Goal: Task Accomplishment & Management: Manage account settings

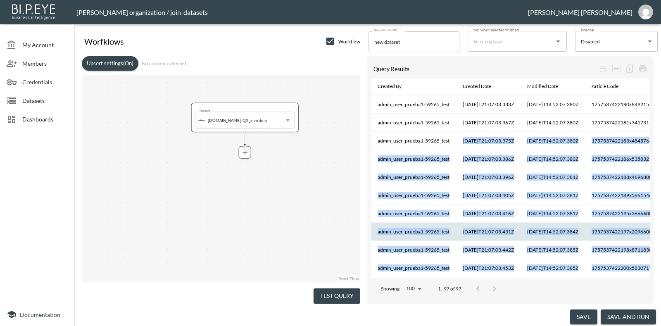
drag, startPoint x: 452, startPoint y: 269, endPoint x: 479, endPoint y: 269, distance: 26.9
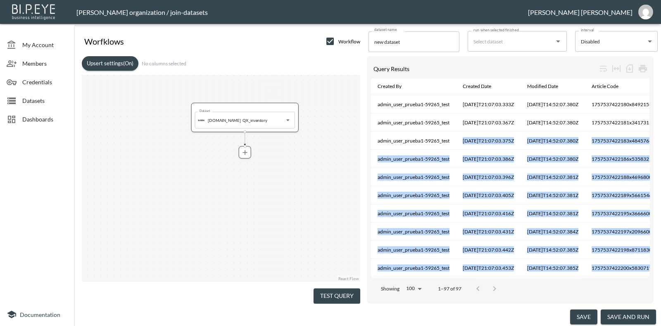
scroll to position [157, 0]
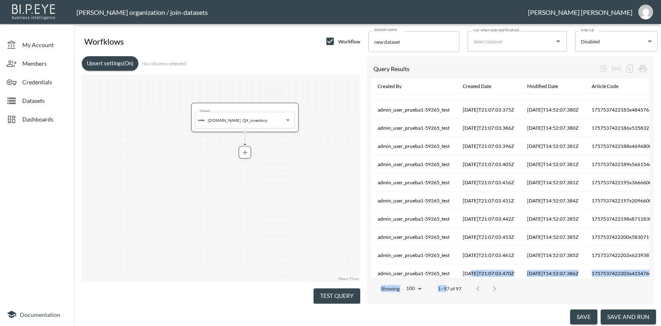
drag, startPoint x: 446, startPoint y: 274, endPoint x: 470, endPoint y: 270, distance: 24.3
click at [470, 272] on div "Query Results Created By Created Date Modified Date Article Code Avg Consumptio…" at bounding box center [510, 179] width 287 height 247
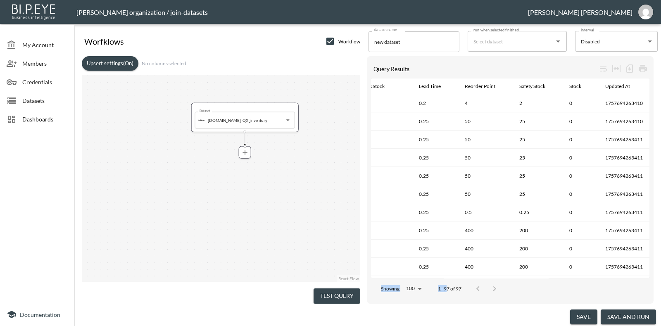
scroll to position [0, 579]
click at [558, 286] on div "Showing 100 100 1–97 of 97" at bounding box center [510, 288] width 279 height 21
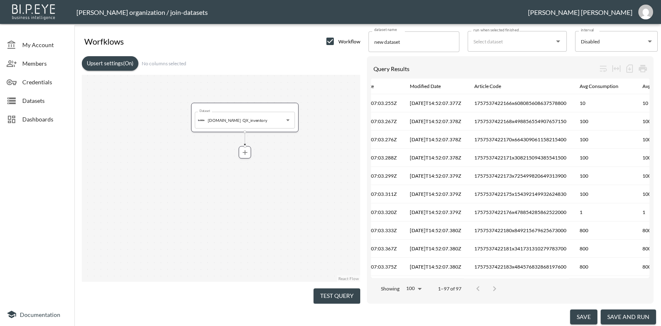
scroll to position [0, 38]
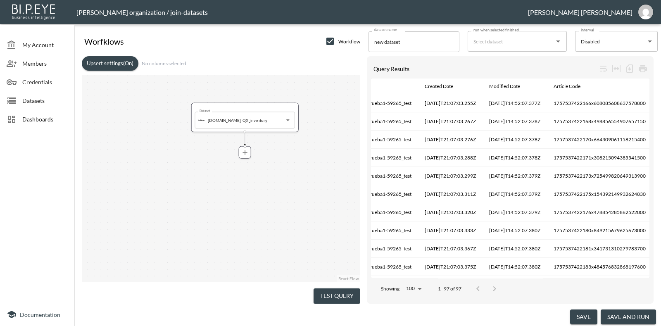
click at [42, 115] on span "Dashboards" at bounding box center [44, 119] width 45 height 9
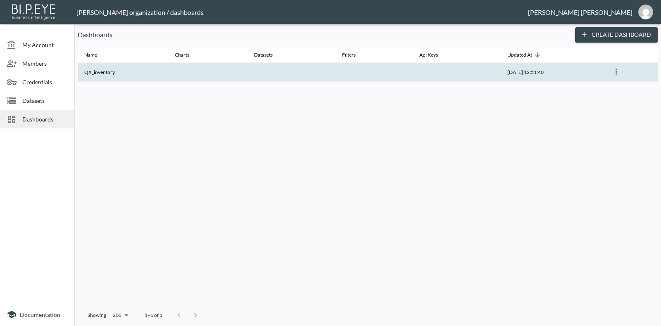
click at [257, 73] on th at bounding box center [292, 72] width 88 height 19
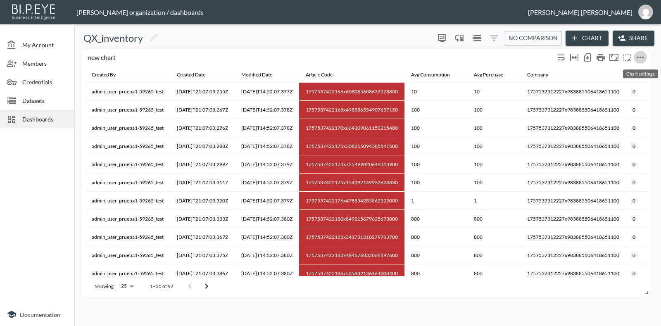
click at [640, 54] on icon "more" at bounding box center [641, 57] width 10 height 10
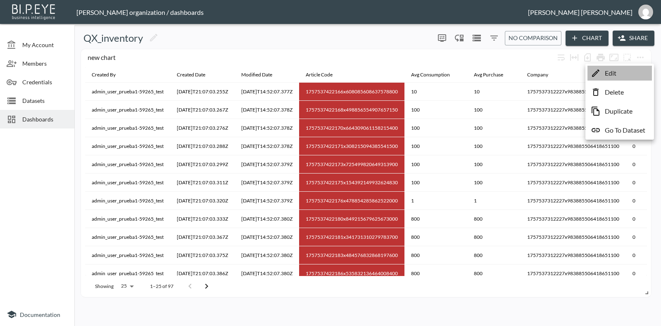
click at [608, 69] on p "Edit" at bounding box center [611, 73] width 12 height 10
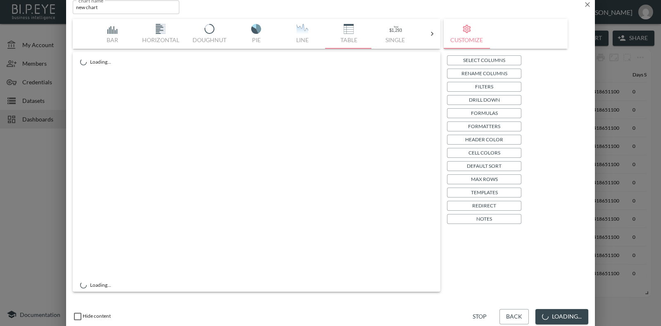
click at [466, 57] on p "Select Columns" at bounding box center [484, 60] width 42 height 9
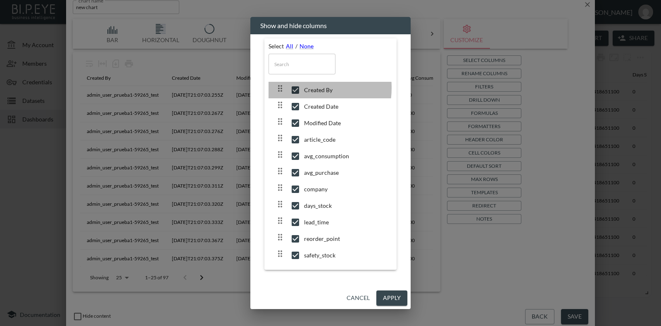
click at [296, 88] on input "checkbox" at bounding box center [295, 90] width 17 height 8
checkbox input "false"
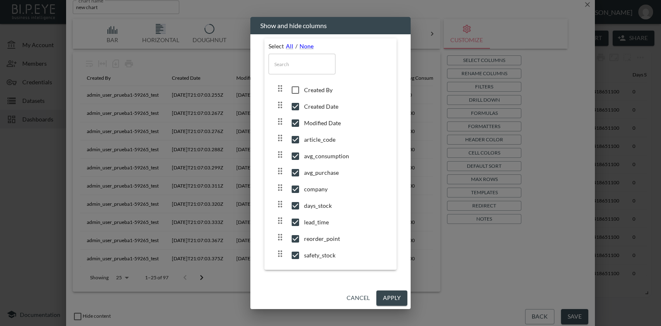
click at [298, 106] on input "checkbox" at bounding box center [295, 107] width 17 height 8
checkbox input "false"
click at [298, 122] on input "checkbox" at bounding box center [295, 123] width 17 height 8
checkbox input "false"
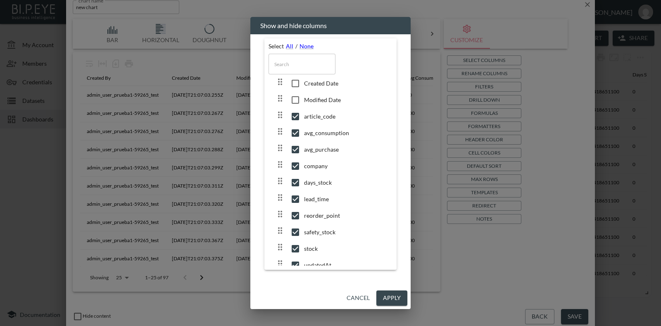
scroll to position [36, 0]
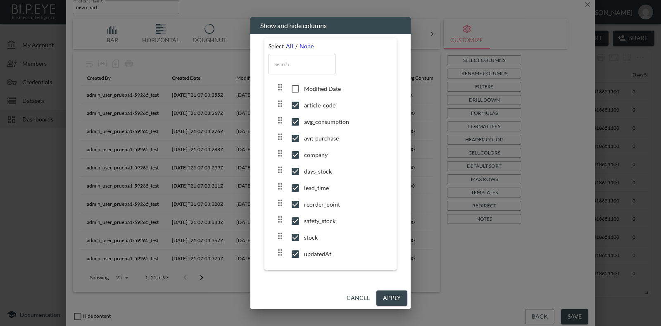
click at [295, 155] on input "checkbox" at bounding box center [295, 155] width 17 height 8
checkbox input "false"
click at [292, 256] on input "checkbox" at bounding box center [295, 254] width 17 height 8
checkbox input "false"
click at [382, 295] on button "Apply" at bounding box center [392, 298] width 31 height 15
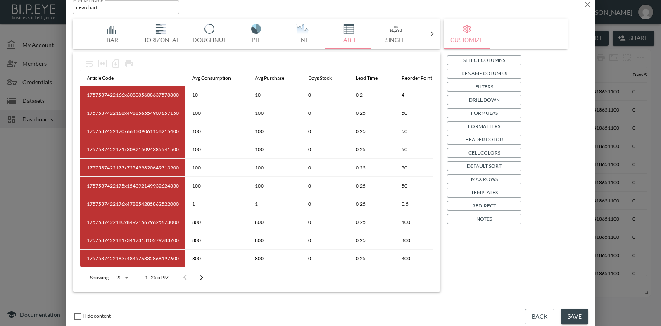
drag, startPoint x: 322, startPoint y: 276, endPoint x: 335, endPoint y: 276, distance: 12.8
click at [350, 276] on div "Showing 25 25 1–25 of 97" at bounding box center [256, 277] width 353 height 21
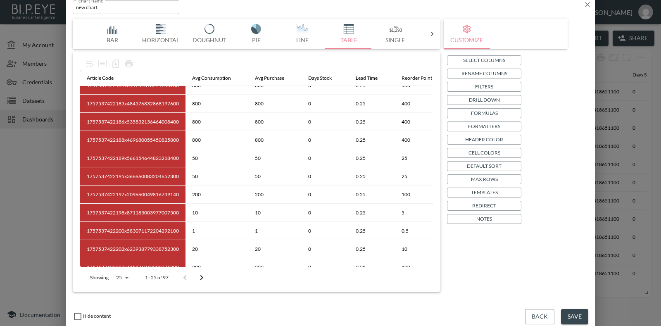
scroll to position [277, 0]
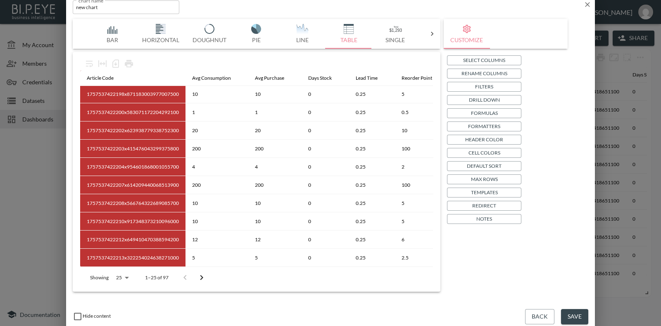
click at [125, 274] on body "BI.P.EYE, Interactive Analytics Dashboards - app [PERSON_NAME] organization / d…" at bounding box center [330, 163] width 661 height 326
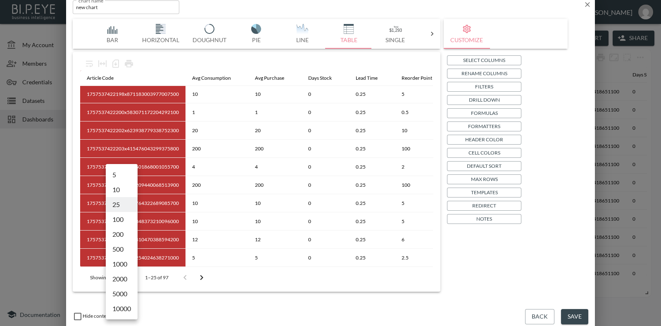
click at [121, 222] on li "100" at bounding box center [122, 219] width 32 height 15
type input "100"
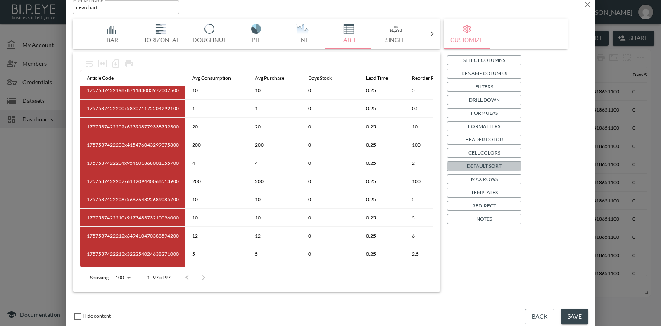
click at [485, 166] on p "Default Sort" at bounding box center [484, 166] width 35 height 9
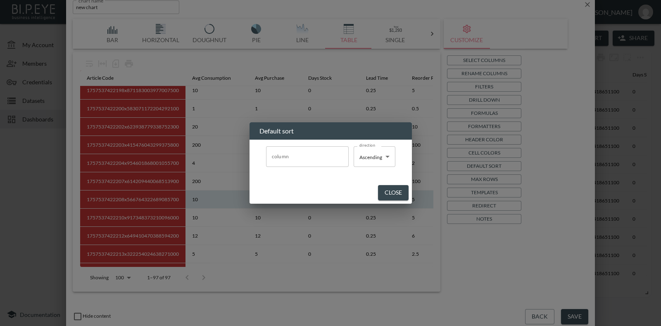
click at [396, 195] on button "Close" at bounding box center [393, 192] width 31 height 15
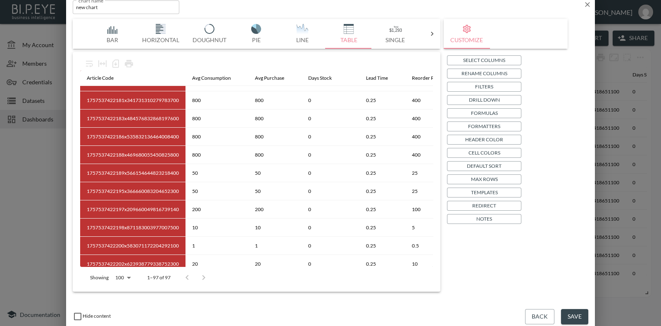
scroll to position [0, 0]
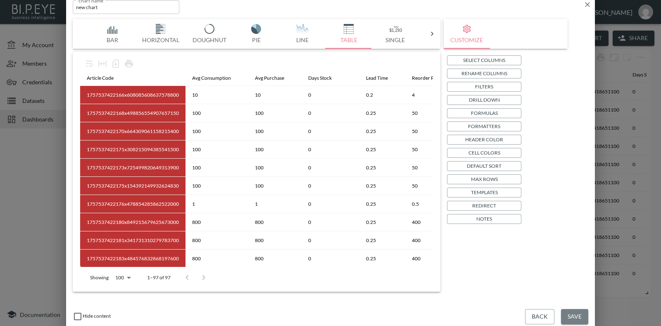
click at [565, 313] on button "Save" at bounding box center [574, 316] width 27 height 15
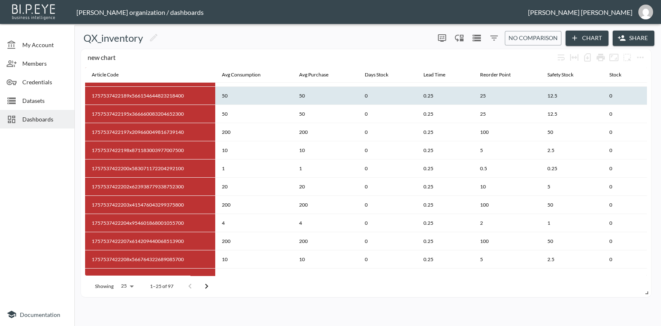
scroll to position [262, 0]
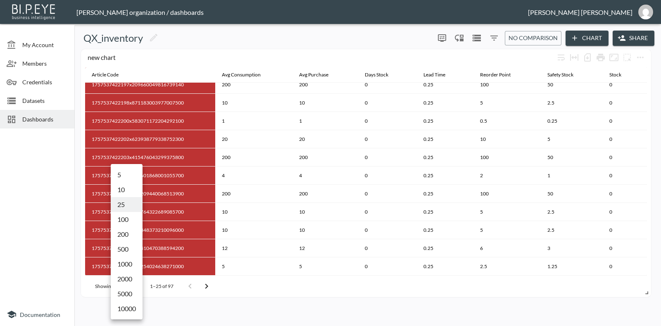
click at [132, 282] on body "BI.P.EYE, Interactive Analytics Dashboards - app [PERSON_NAME] organization / d…" at bounding box center [330, 163] width 661 height 326
click at [130, 220] on li "100" at bounding box center [127, 219] width 32 height 15
type input "100"
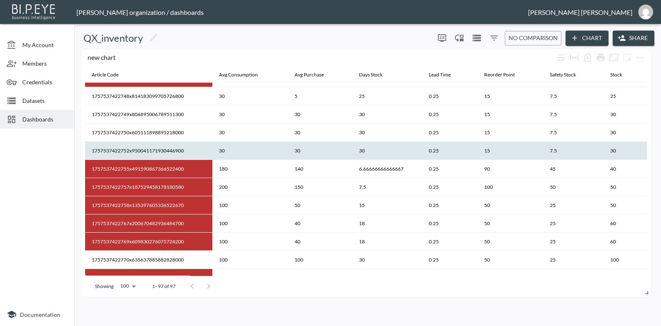
scroll to position [1088, 0]
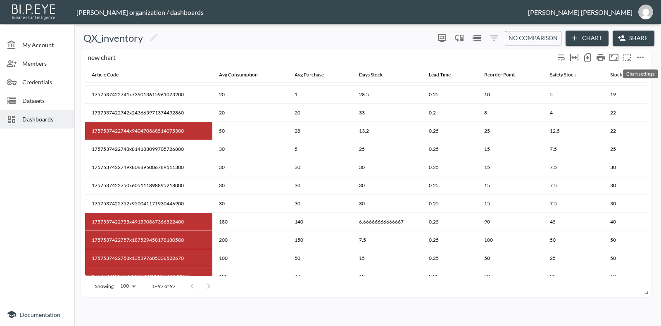
click at [643, 56] on icon "more" at bounding box center [641, 57] width 10 height 10
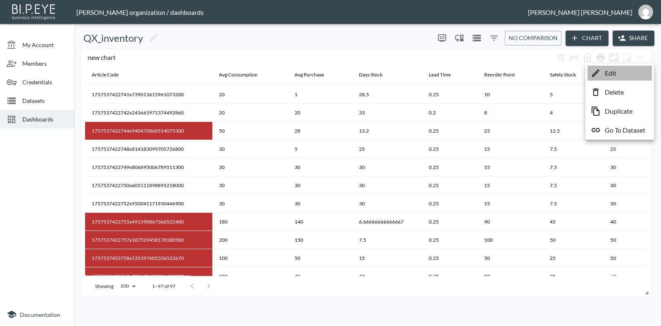
click at [608, 71] on p "Edit" at bounding box center [611, 73] width 12 height 10
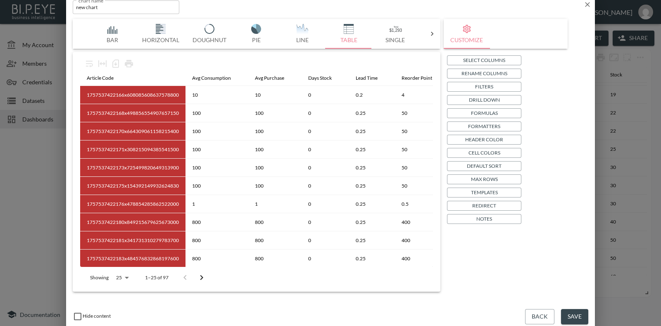
click at [485, 123] on p "Formatters" at bounding box center [484, 126] width 32 height 9
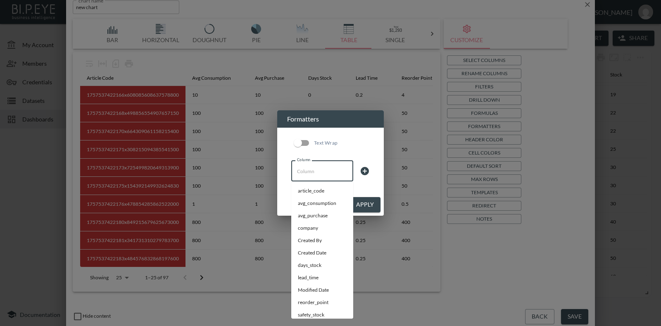
click at [327, 169] on input "Column" at bounding box center [322, 171] width 55 height 13
click at [325, 267] on li "days_stock" at bounding box center [322, 265] width 62 height 12
type input "days_stock"
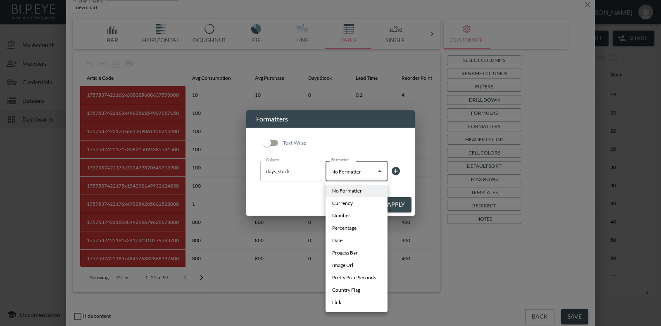
click at [367, 165] on body "BI.P.EYE, Interactive Analytics Dashboards - app [PERSON_NAME] organization / d…" at bounding box center [330, 163] width 661 height 326
click at [353, 214] on li "Number" at bounding box center [357, 216] width 62 height 12
type input "Number"
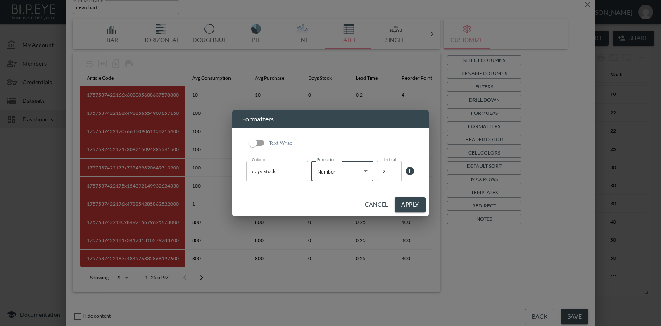
click at [403, 203] on button "Apply" at bounding box center [410, 204] width 31 height 15
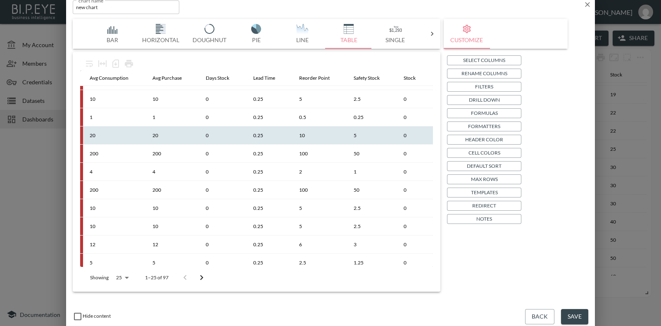
scroll to position [277, 103]
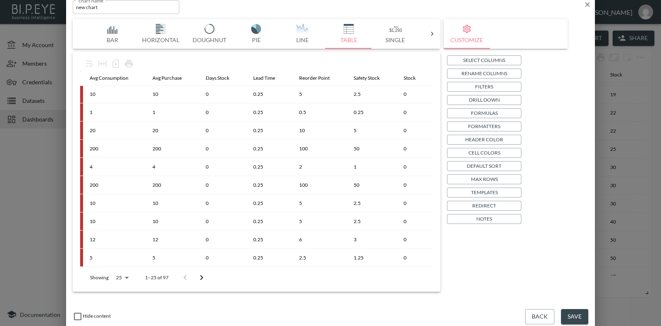
click at [570, 317] on button "Save" at bounding box center [574, 316] width 27 height 15
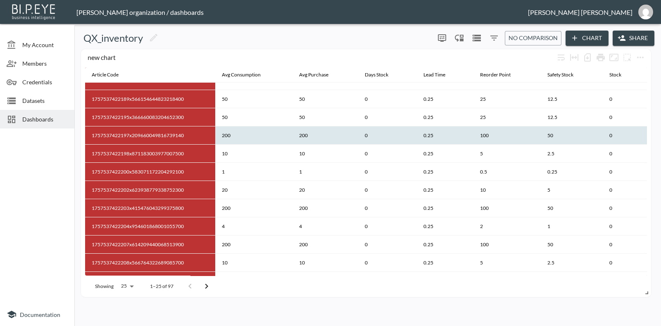
scroll to position [262, 0]
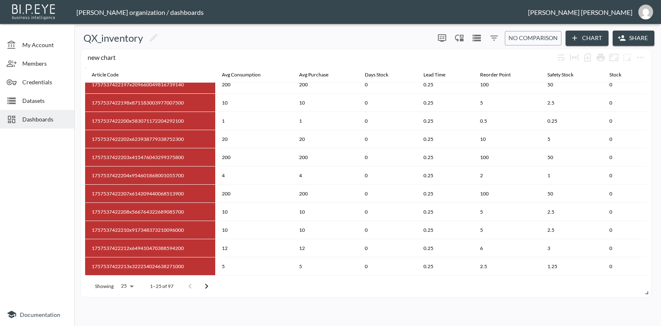
click at [125, 281] on body "BI.P.EYE, Interactive Analytics Dashboards - app [PERSON_NAME] organization / d…" at bounding box center [330, 163] width 661 height 326
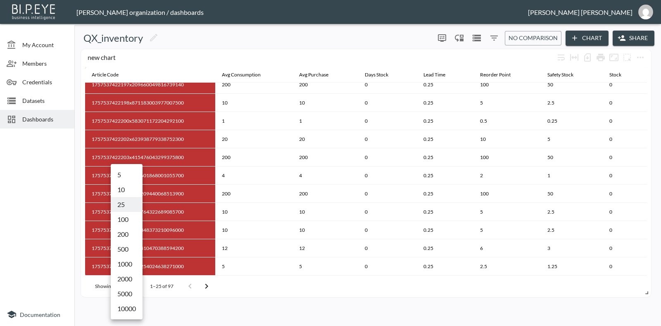
click at [128, 221] on li "100" at bounding box center [127, 219] width 32 height 15
type input "100"
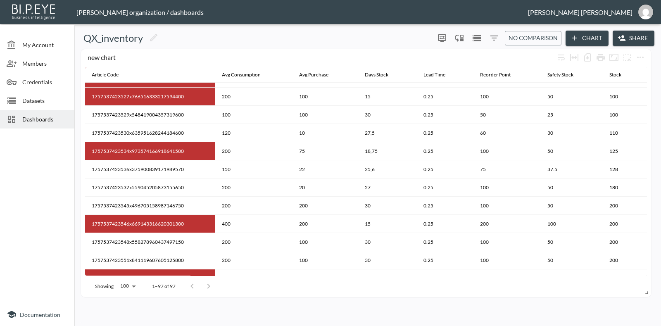
scroll to position [1502, 0]
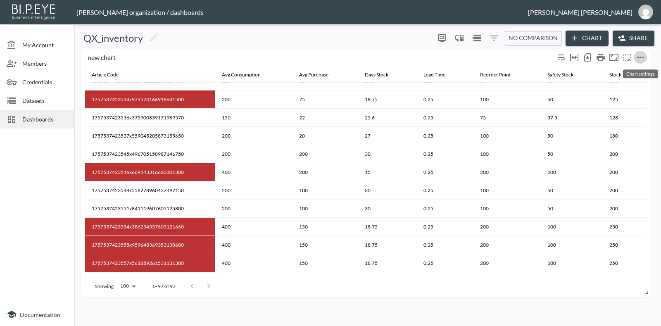
click at [643, 55] on icon "more" at bounding box center [641, 57] width 10 height 10
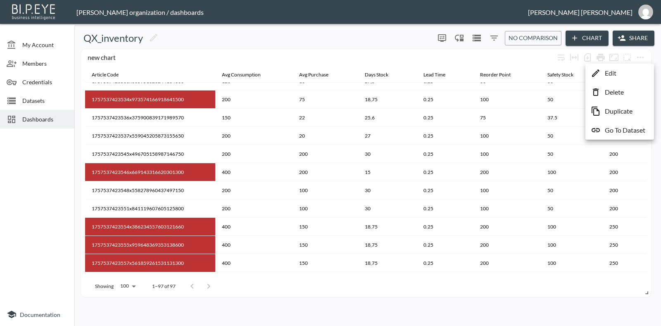
click at [553, 298] on div at bounding box center [330, 163] width 661 height 326
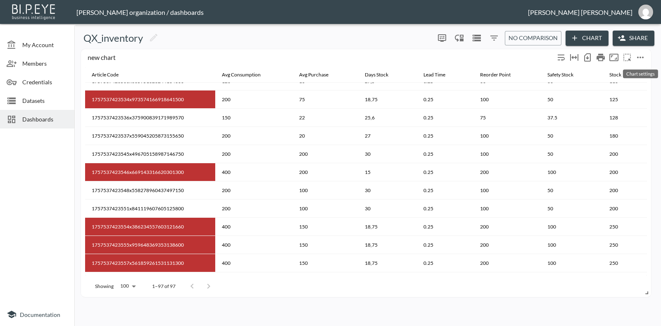
click at [639, 55] on icon "more" at bounding box center [641, 57] width 10 height 10
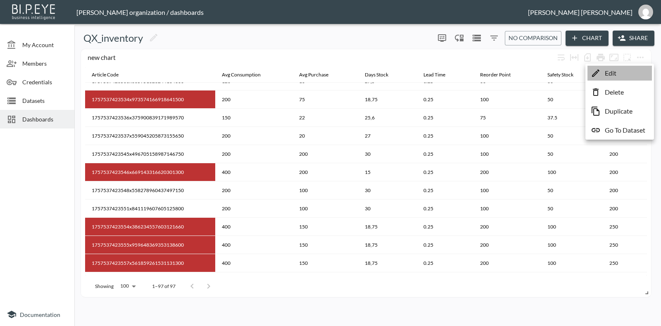
click at [614, 73] on p "Edit" at bounding box center [611, 73] width 12 height 10
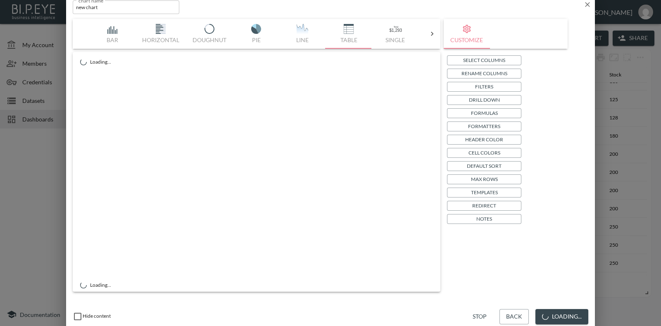
click at [488, 126] on p "Formatters" at bounding box center [484, 126] width 32 height 9
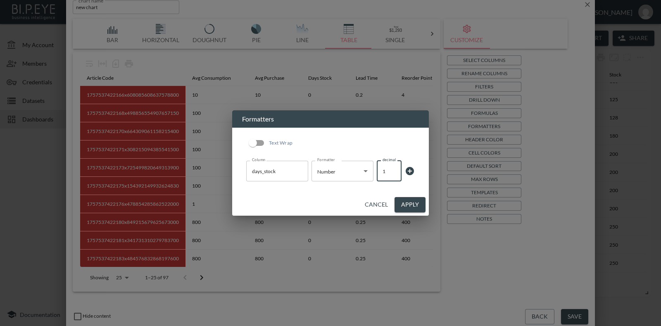
type input "1"
click at [391, 172] on input "1" at bounding box center [389, 171] width 25 height 21
click at [407, 171] on icon at bounding box center [410, 171] width 8 height 8
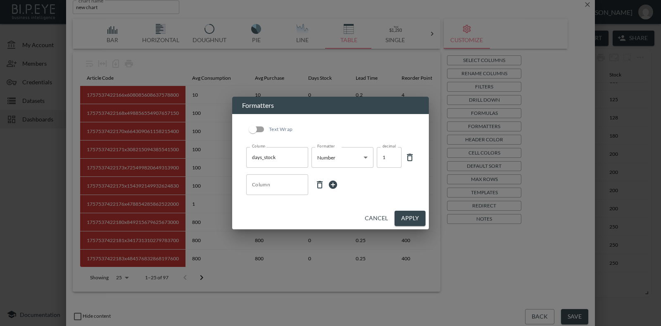
click at [302, 183] on input "Column" at bounding box center [277, 184] width 55 height 13
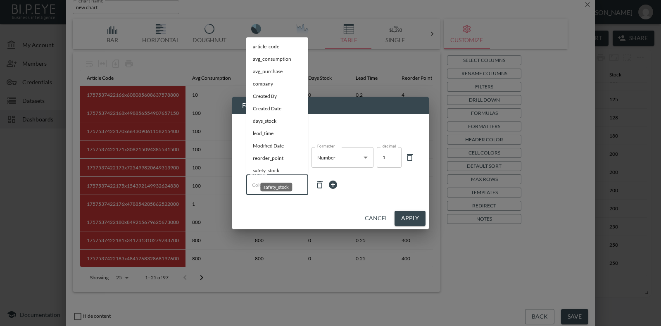
click at [261, 170] on li "safety_stock" at bounding box center [277, 171] width 62 height 12
type input "safety_stock"
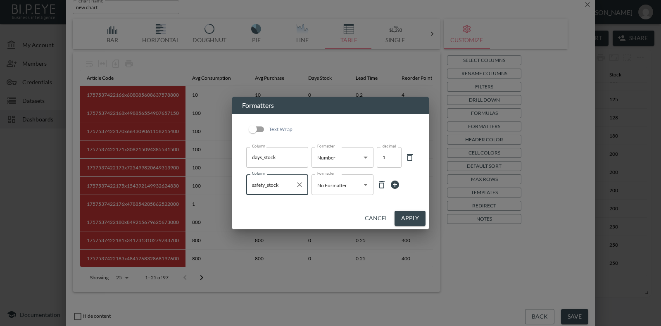
click at [339, 186] on body "BI.P.EYE, Interactive Analytics Dashboards - app [PERSON_NAME] organization / d…" at bounding box center [330, 163] width 661 height 326
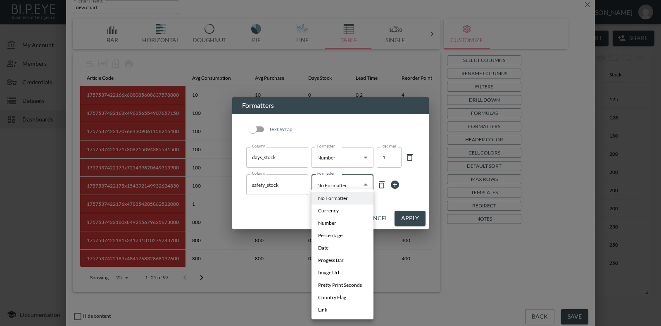
click at [339, 223] on li "Number" at bounding box center [343, 223] width 62 height 12
type input "Number"
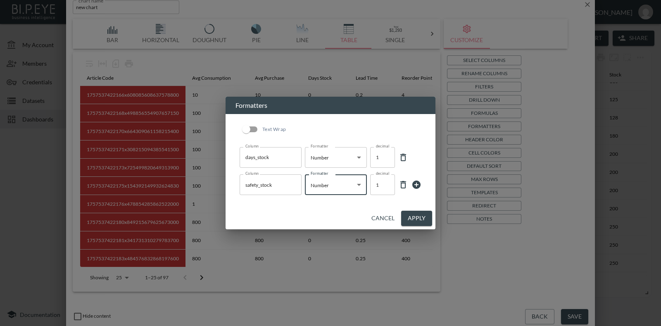
click at [386, 188] on input "1" at bounding box center [382, 184] width 25 height 21
type input "0"
click at [386, 188] on input "0" at bounding box center [382, 184] width 25 height 21
click at [413, 218] on button "Apply" at bounding box center [416, 218] width 31 height 15
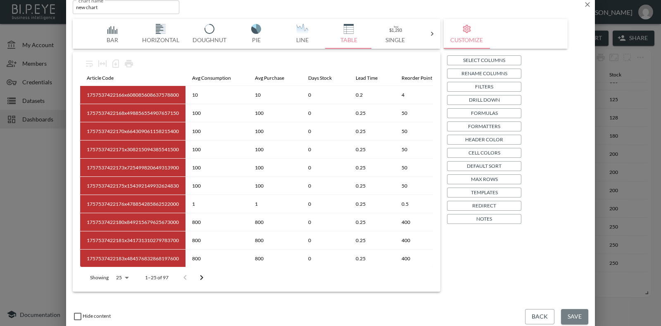
click at [580, 309] on button "Save" at bounding box center [574, 316] width 27 height 15
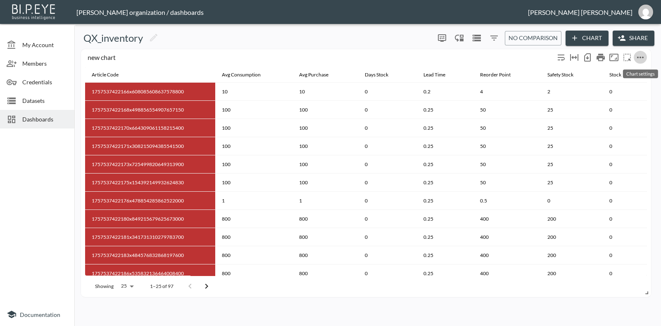
click at [643, 57] on icon "more" at bounding box center [640, 58] width 7 height 2
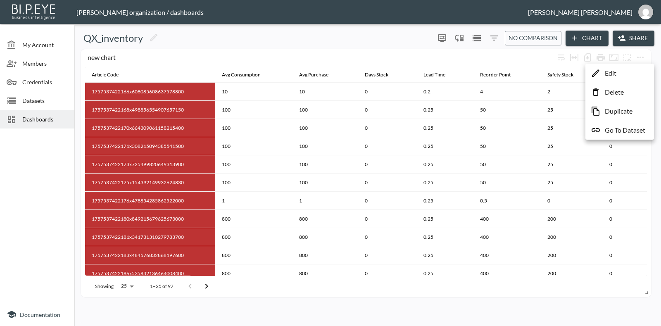
click at [612, 75] on p "Edit" at bounding box center [611, 73] width 12 height 10
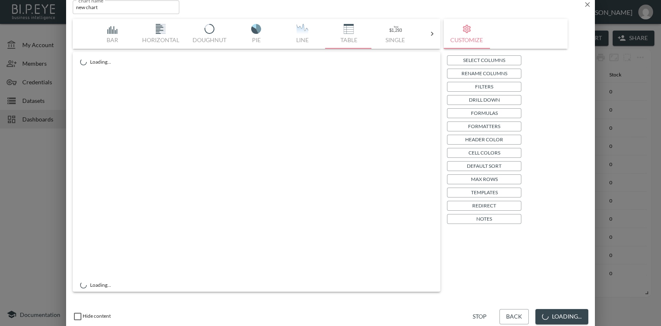
click at [489, 124] on p "Formatters" at bounding box center [484, 126] width 32 height 9
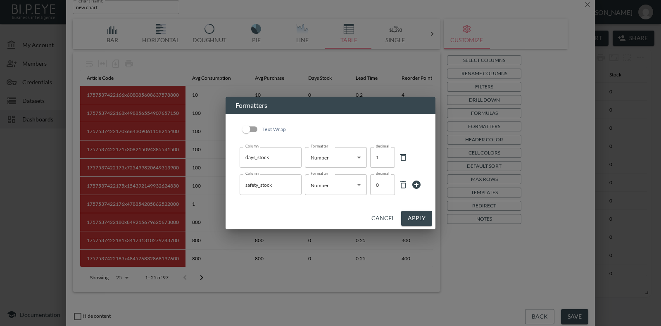
click at [415, 185] on icon at bounding box center [417, 185] width 10 height 10
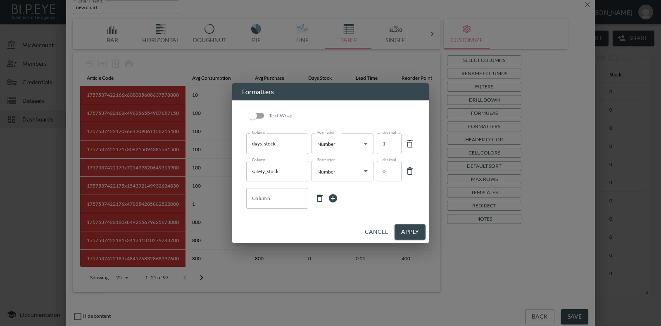
click at [293, 198] on input "Column" at bounding box center [277, 198] width 55 height 13
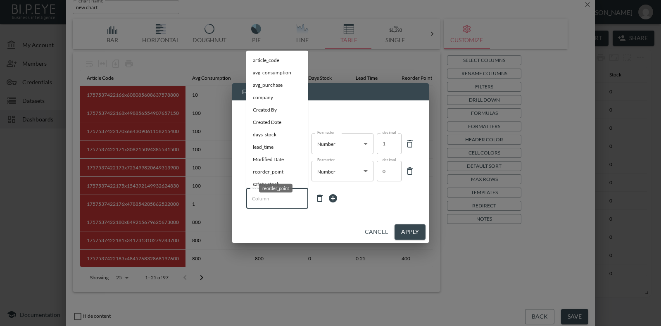
click at [290, 171] on li "reorder_point" at bounding box center [277, 172] width 62 height 12
type input "reorder_point"
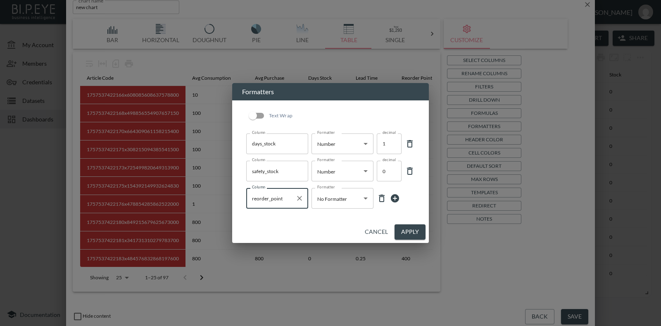
click at [358, 199] on body "BI.P.EYE, Interactive Analytics Dashboards - app [PERSON_NAME] organization / d…" at bounding box center [330, 163] width 661 height 326
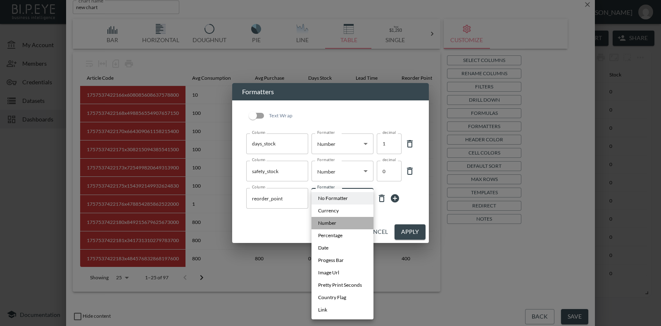
click at [346, 222] on li "Number" at bounding box center [343, 223] width 62 height 12
type input "Number"
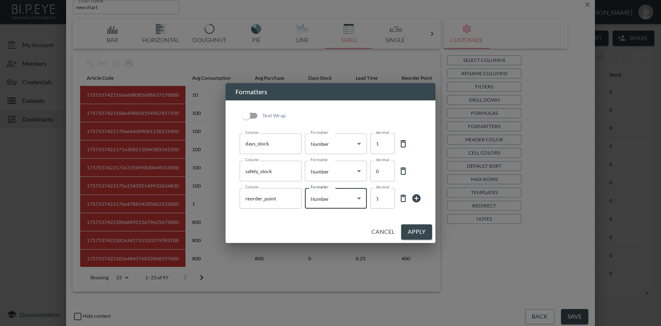
click at [383, 202] on input "1" at bounding box center [382, 198] width 25 height 21
type input "0"
click at [385, 202] on input "0" at bounding box center [382, 198] width 25 height 21
click at [407, 226] on button "Apply" at bounding box center [416, 231] width 31 height 15
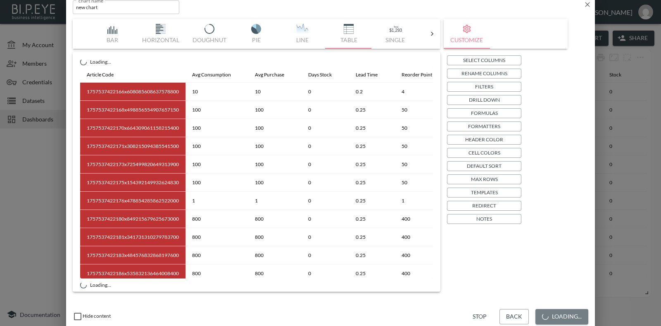
click at [575, 312] on button "Loading..." at bounding box center [562, 316] width 53 height 15
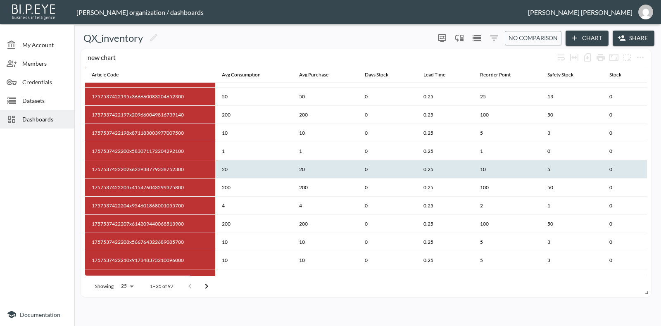
scroll to position [262, 0]
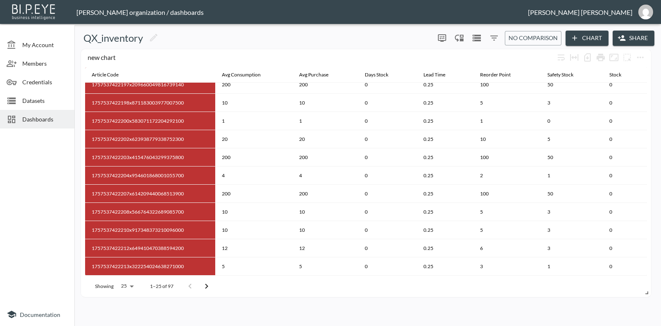
click at [122, 286] on body "BI.P.EYE, Interactive Analytics Dashboards - app [PERSON_NAME] organization / d…" at bounding box center [330, 163] width 661 height 326
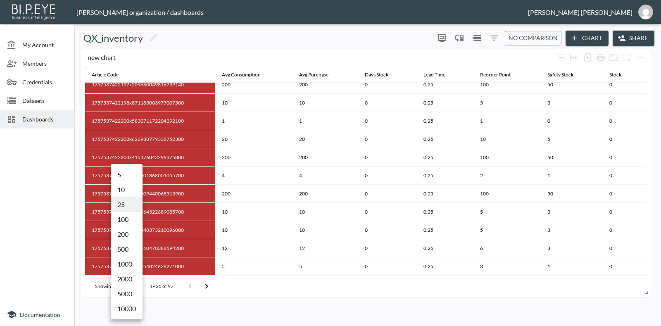
click at [124, 264] on li "1000" at bounding box center [127, 264] width 32 height 15
type input "1000"
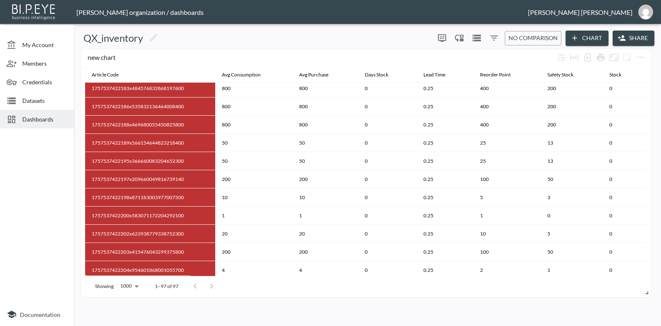
scroll to position [3, 0]
